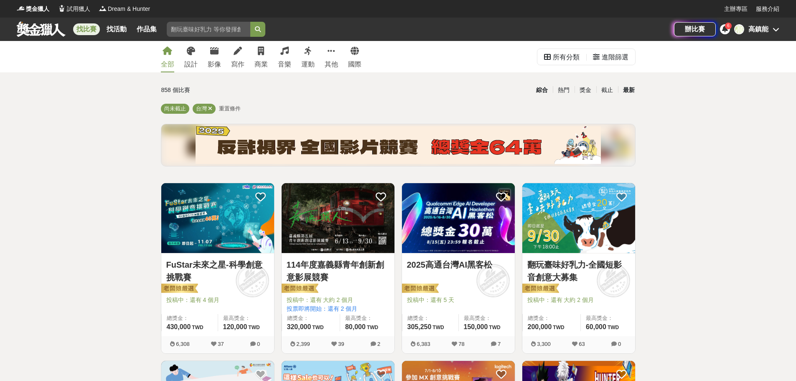
click at [632, 90] on div "最新" at bounding box center [629, 90] width 22 height 15
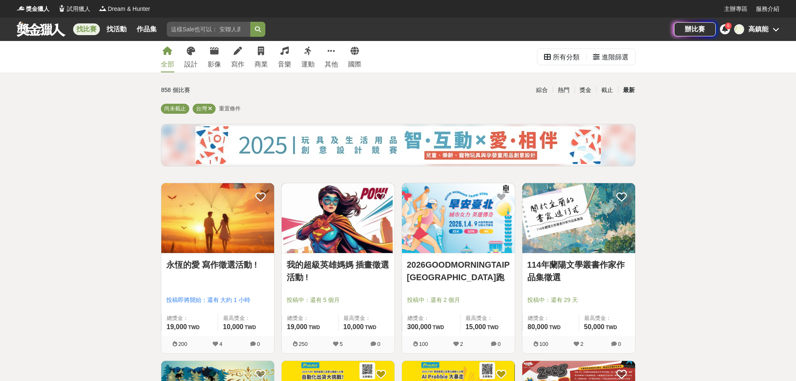
click at [235, 261] on link "永恆的愛 寫作徵選活動 !" at bounding box center [217, 264] width 103 height 13
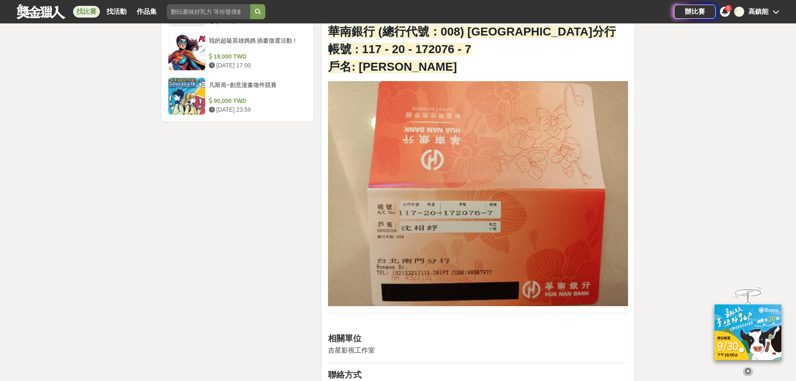
scroll to position [1087, 0]
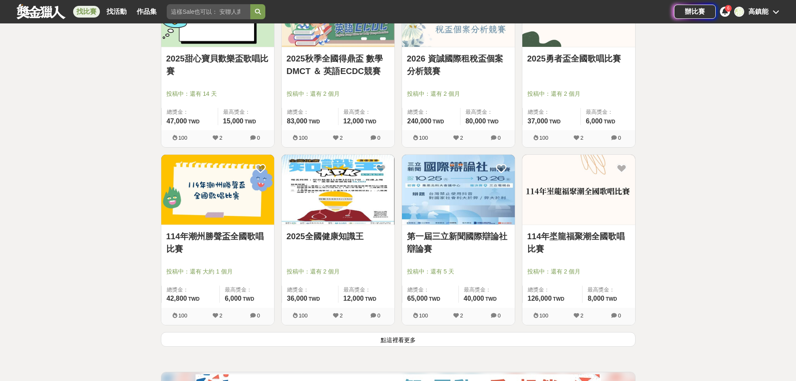
scroll to position [1003, 0]
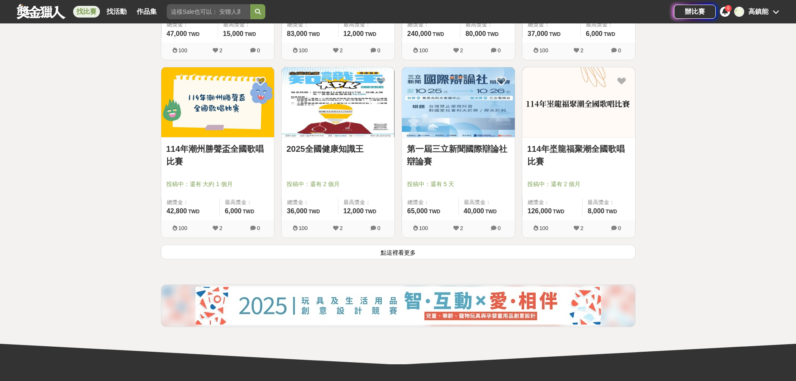
click at [408, 253] on button "點這裡看更多" at bounding box center [398, 252] width 475 height 15
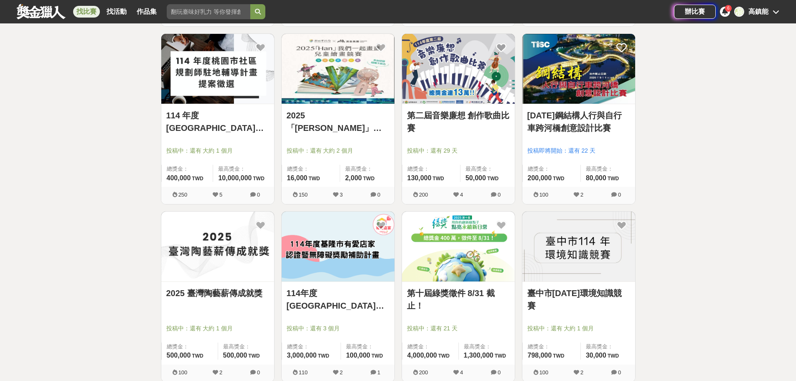
scroll to position [1965, 0]
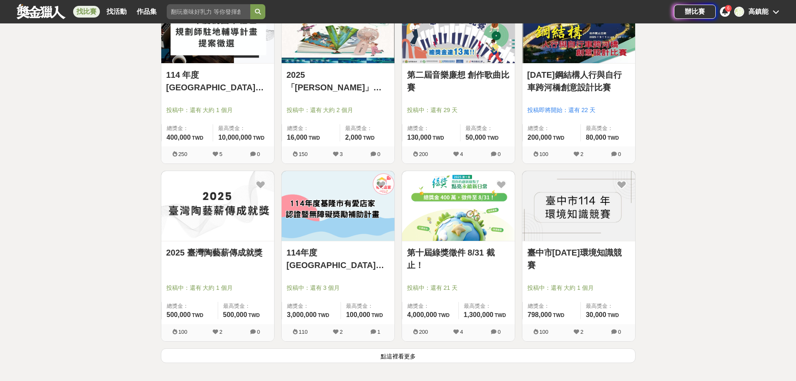
click at [395, 355] on button "點這裡看更多" at bounding box center [398, 355] width 475 height 15
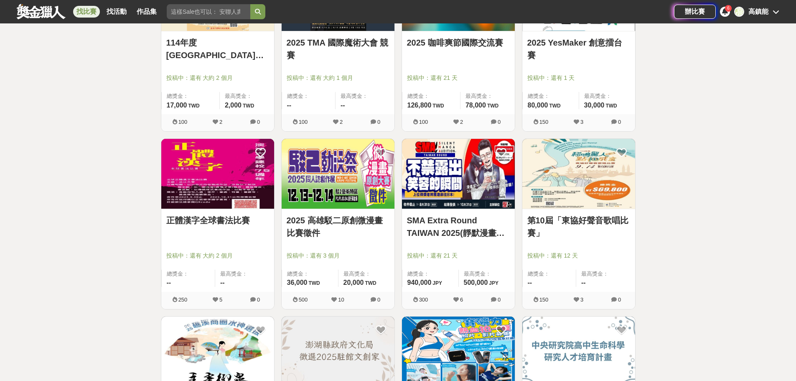
scroll to position [3051, 0]
